Goal: Book appointment/travel/reservation

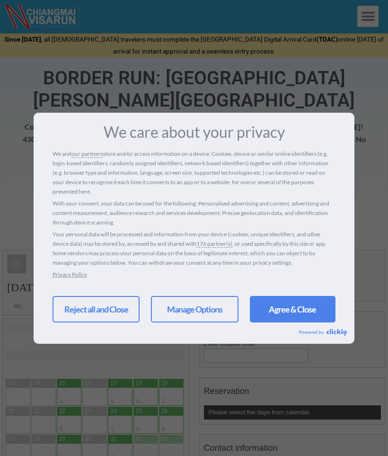
click at [295, 314] on link "Agree & Close" at bounding box center [293, 309] width 86 height 26
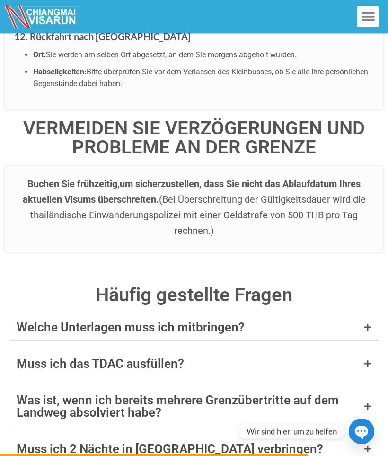
scroll to position [3692, 0]
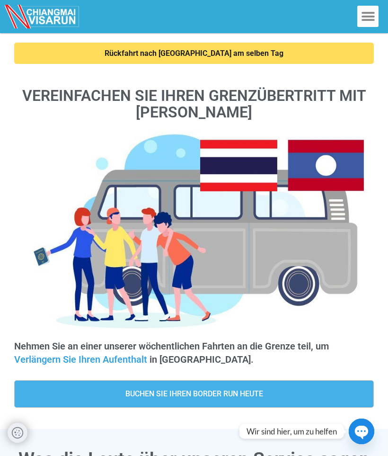
click at [368, 18] on icon "Menü umschalten" at bounding box center [368, 16] width 14 height 14
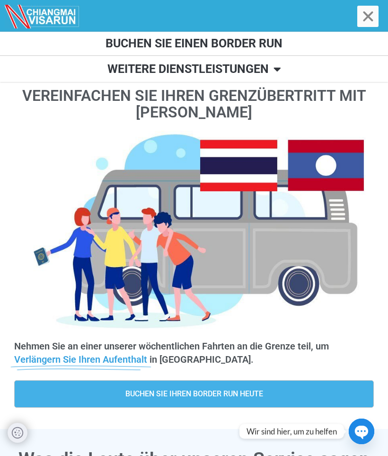
click at [266, 44] on link at bounding box center [194, 54] width 360 height 22
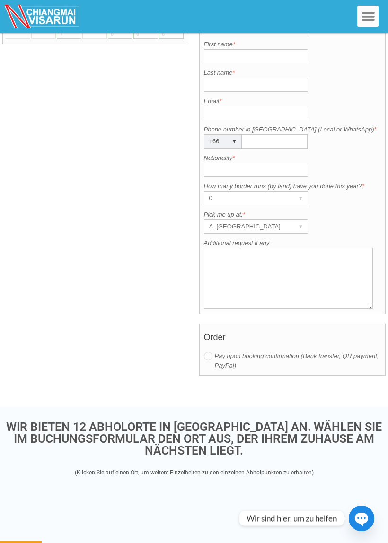
scroll to position [463, 0]
click at [301, 220] on div "▾" at bounding box center [300, 226] width 13 height 13
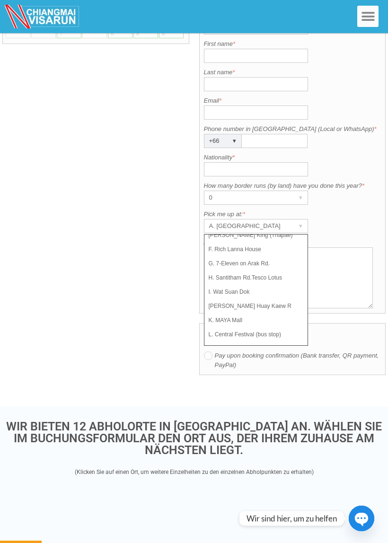
scroll to position [67, 0]
click at [155, 322] on div "October 2025 Add month view Remove month view Next month Previous month Mo Tu W…" at bounding box center [193, 96] width 383 height 596
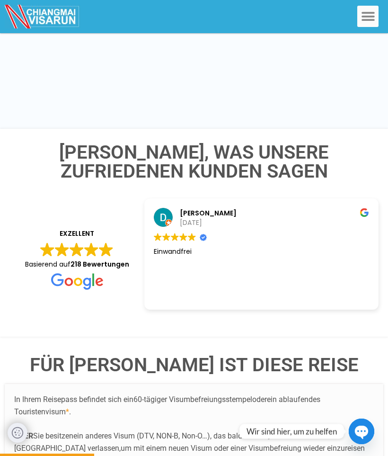
scroll to position [1041, 0]
